Goal: Task Accomplishment & Management: Manage account settings

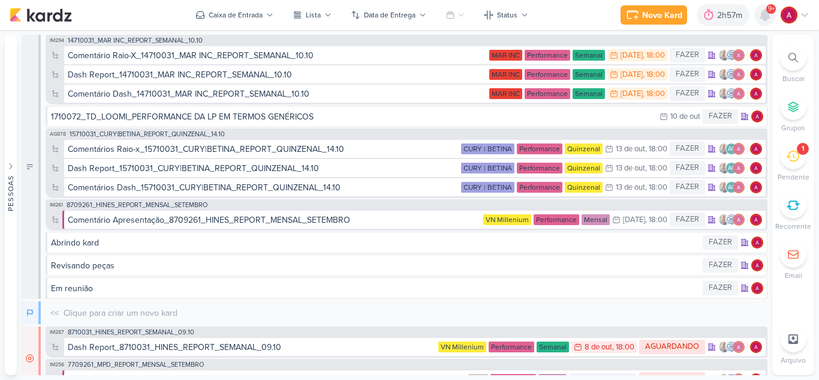
click at [762, 17] on icon at bounding box center [765, 15] width 10 height 11
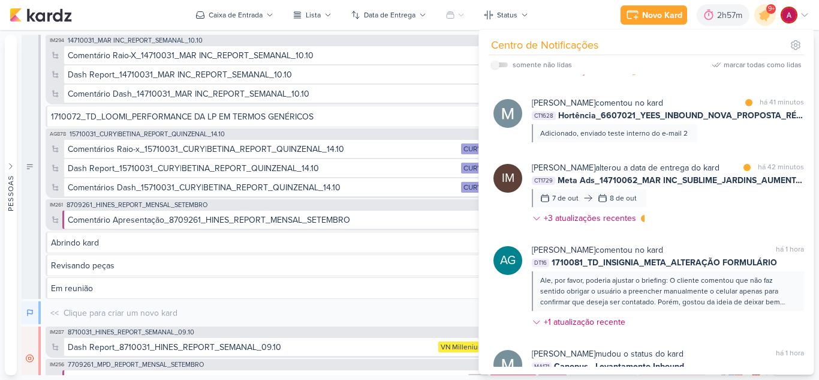
scroll to position [837, 0]
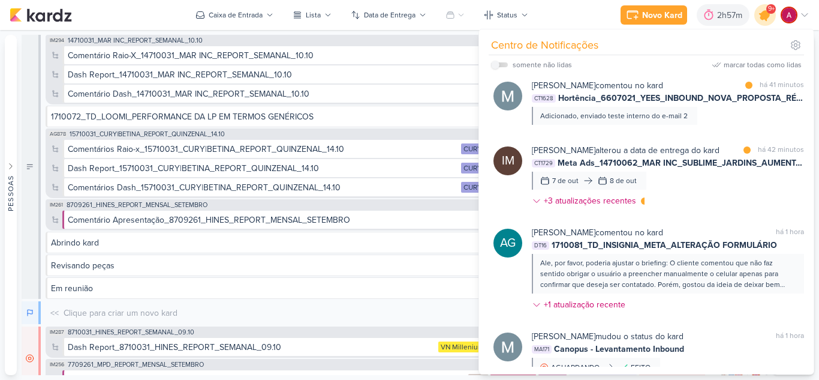
click at [762, 22] on div at bounding box center [765, 15] width 31 height 31
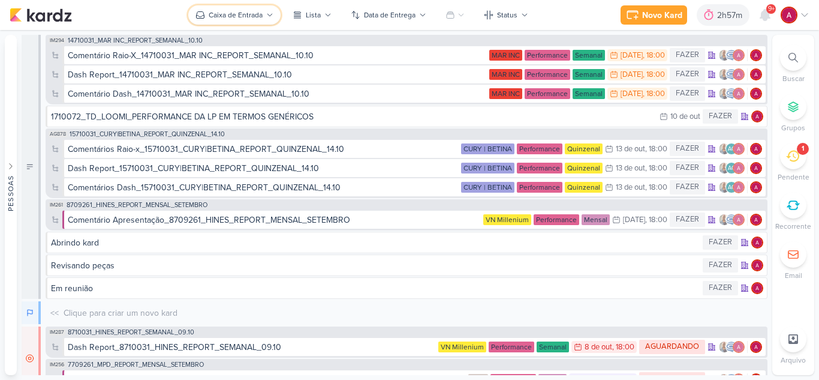
click at [244, 17] on div "Caixa de Entrada" at bounding box center [236, 15] width 54 height 11
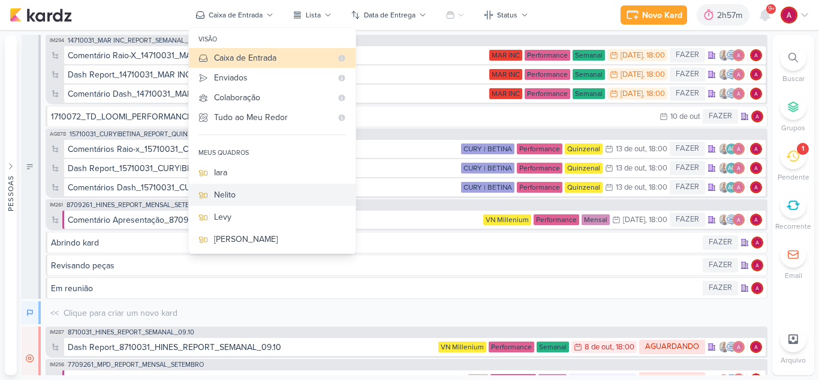
click at [251, 188] on div "Nelito" at bounding box center [280, 194] width 132 height 13
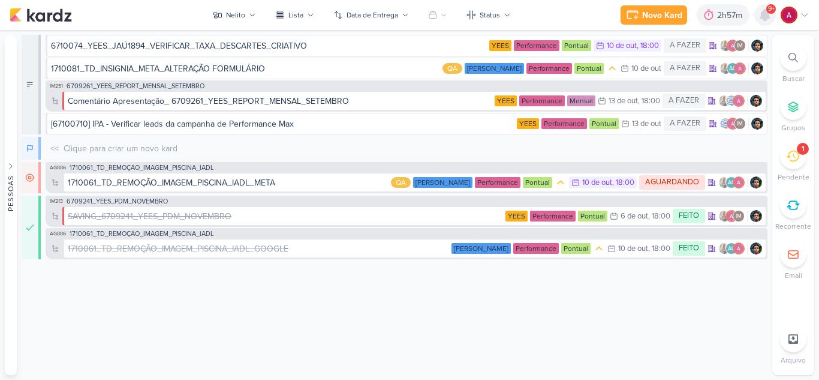
click at [757, 14] on div at bounding box center [765, 15] width 22 height 22
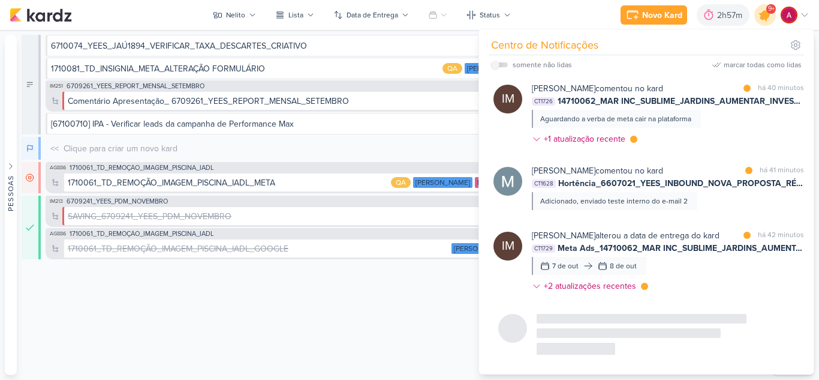
scroll to position [712, 0]
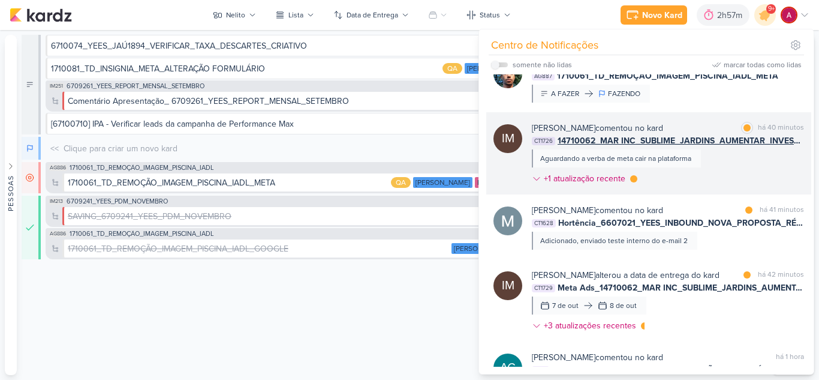
click at [730, 172] on div "[PERSON_NAME] comentou no kard marcar como lida há 40 minutos CT1726 14710062_M…" at bounding box center [668, 156] width 272 height 68
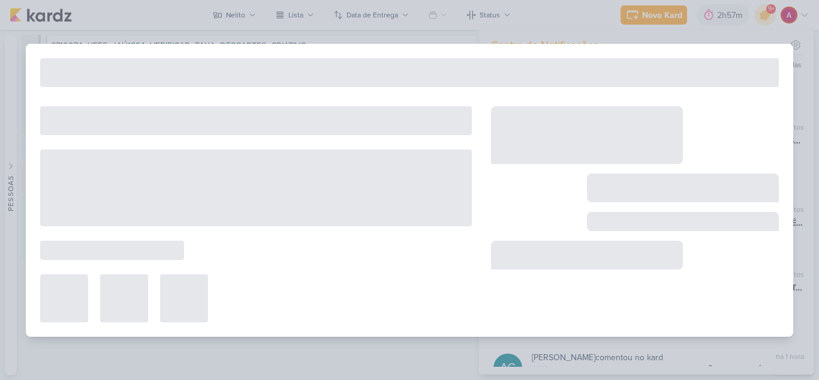
type input "14710062_MAR INC_SUBLIME_JARDINS_AUMENTAR_INVESTIMENTO_CAMPANHA"
type input "[DATE] 18:00"
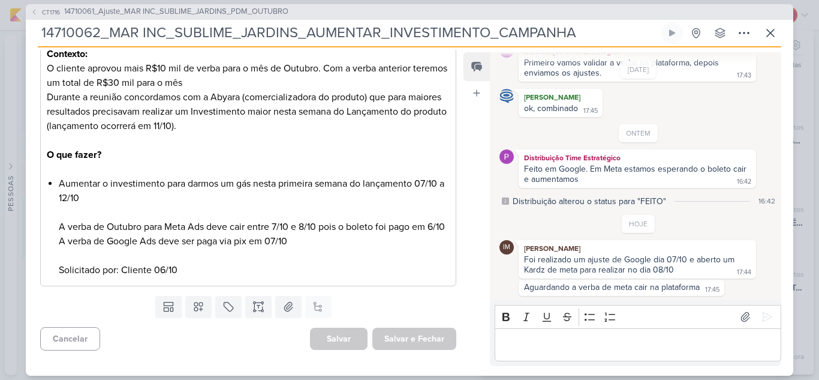
scroll to position [211, 0]
click at [766, 38] on icon at bounding box center [770, 33] width 14 height 14
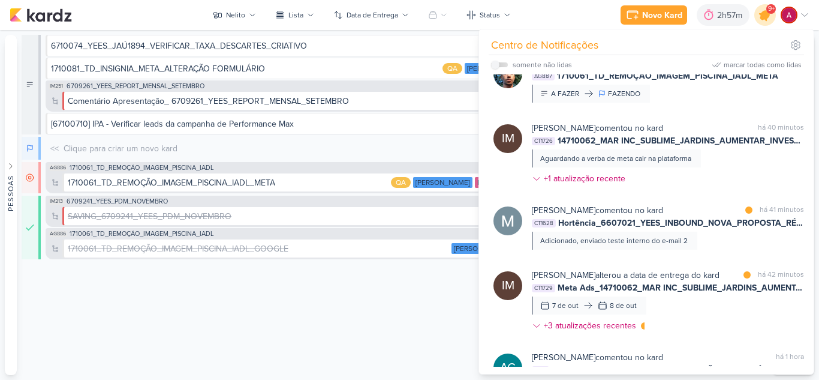
click at [763, 23] on icon at bounding box center [765, 15] width 20 height 20
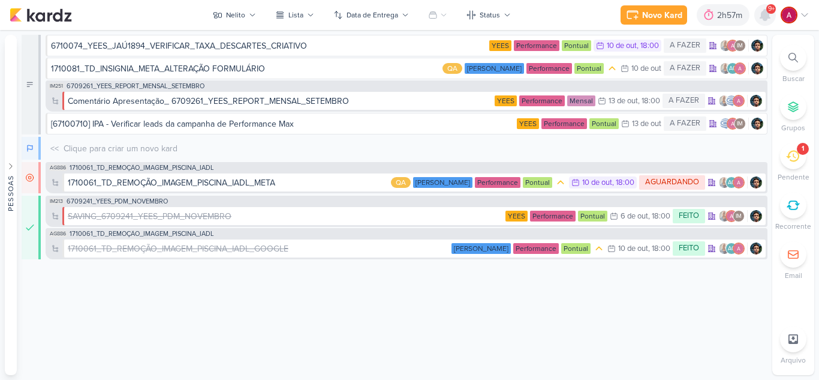
click at [763, 23] on div at bounding box center [765, 15] width 22 height 22
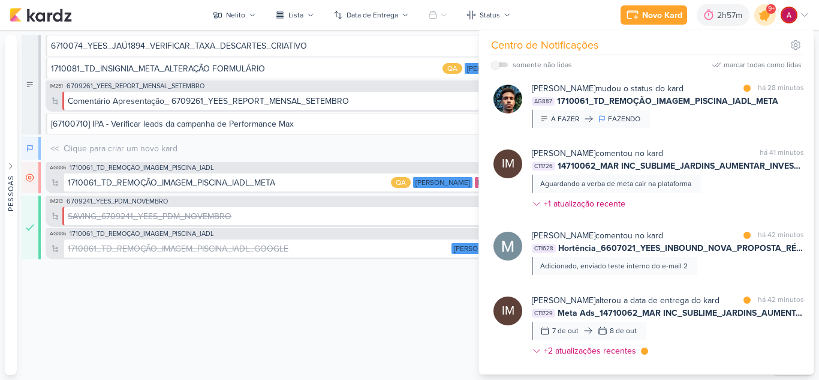
click at [763, 23] on icon at bounding box center [765, 15] width 20 height 20
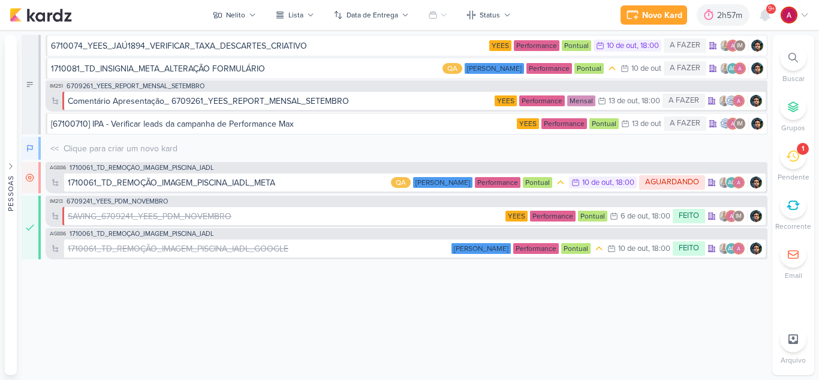
click at [790, 158] on icon at bounding box center [792, 155] width 13 height 13
click at [789, 157] on icon at bounding box center [792, 156] width 13 height 11
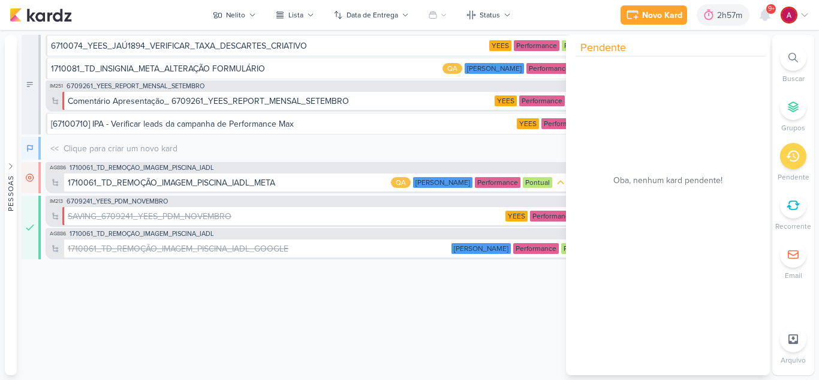
click at [789, 157] on icon at bounding box center [792, 156] width 13 height 11
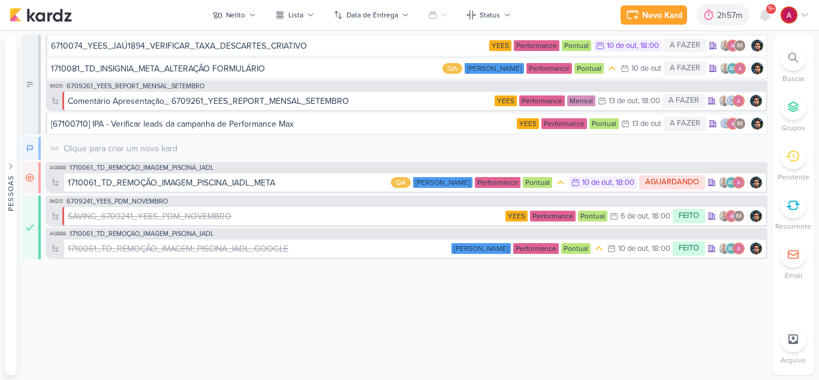
click at [772, 12] on span "9+" at bounding box center [771, 9] width 7 height 10
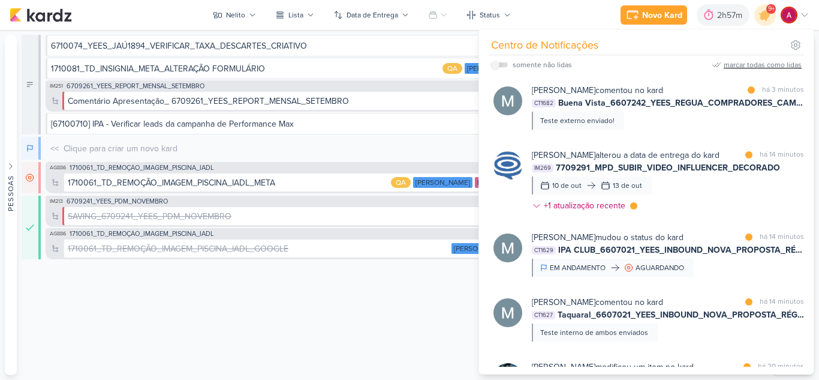
click at [754, 66] on div "marcar todas como lidas" at bounding box center [763, 64] width 78 height 11
drag, startPoint x: 247, startPoint y: 28, endPoint x: 242, endPoint y: 23, distance: 7.2
click at [243, 25] on div "Novo Kard Ctrl + k 2h57m Sessão desligada... Hoje 2h57m Semana 0h0m Mês 0h0m" at bounding box center [410, 15] width 800 height 30
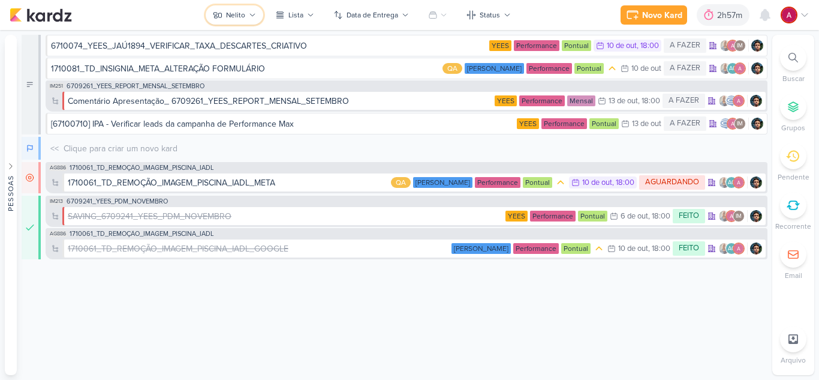
click at [240, 20] on div "Nelito" at bounding box center [235, 15] width 19 height 11
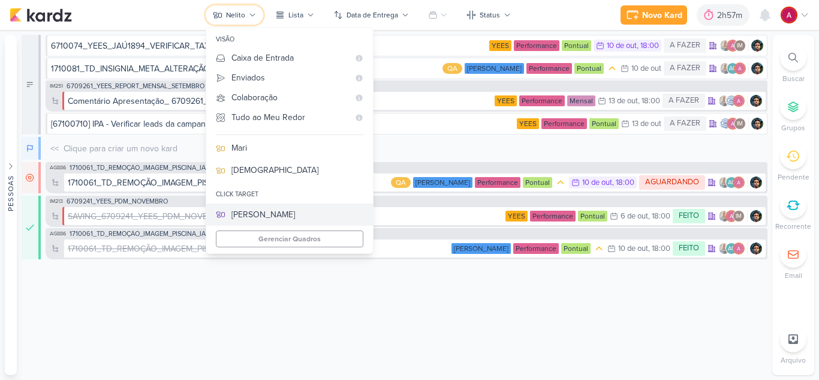
scroll to position [182, 0]
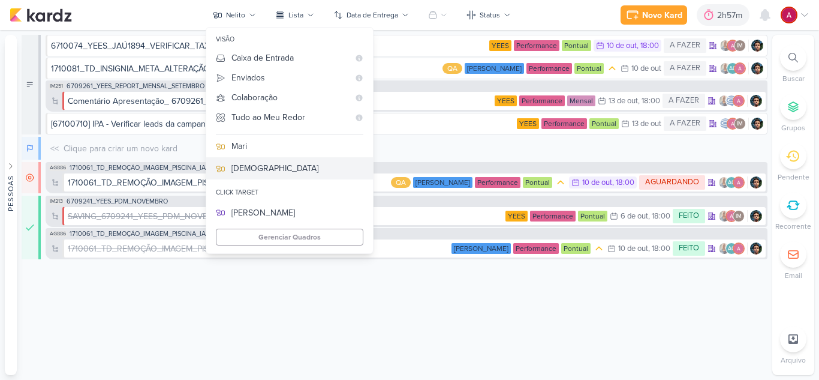
click at [281, 169] on div "[DEMOGRAPHIC_DATA]" at bounding box center [297, 168] width 132 height 13
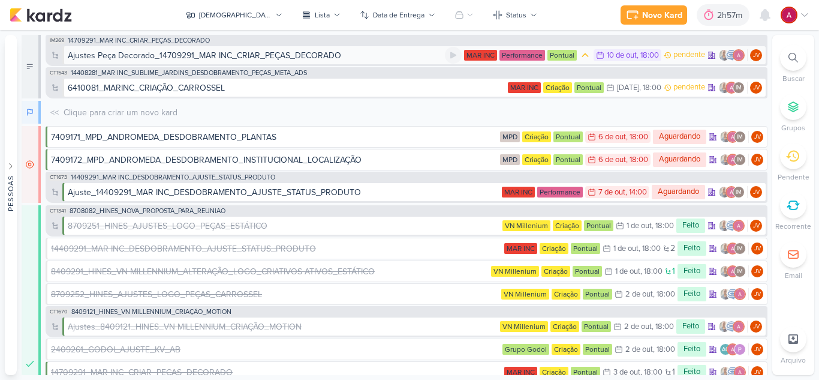
click at [270, 55] on div "Ajustes Peça Decorado_14709291_MAR INC_CRIAR_PEÇAS_DECORADO" at bounding box center [204, 55] width 273 height 13
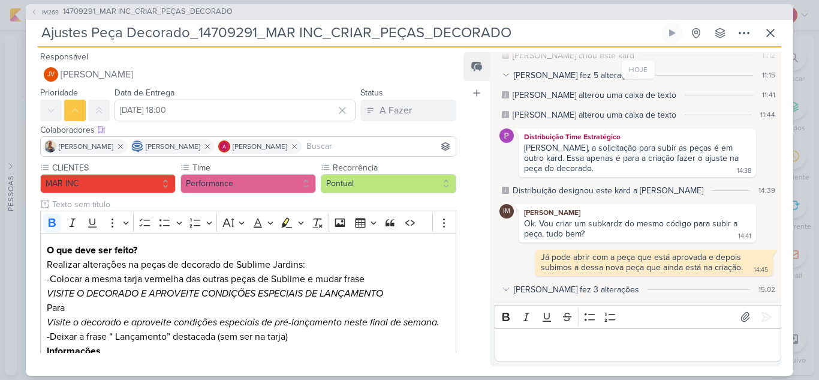
scroll to position [0, 0]
click at [502, 285] on icon at bounding box center [506, 289] width 8 height 8
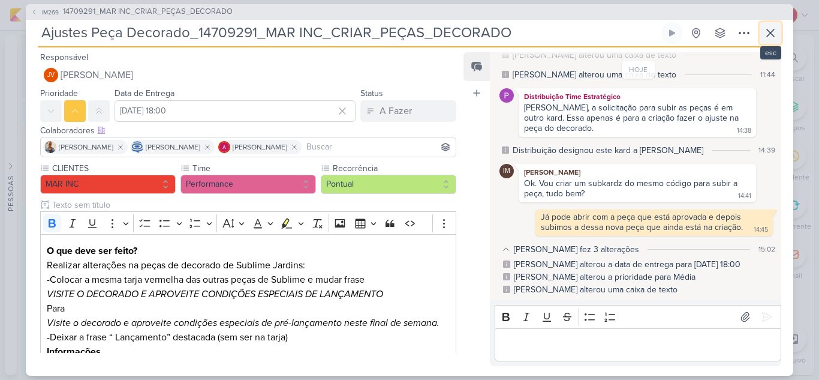
click at [769, 37] on icon at bounding box center [770, 33] width 14 height 14
